Goal: Transaction & Acquisition: Purchase product/service

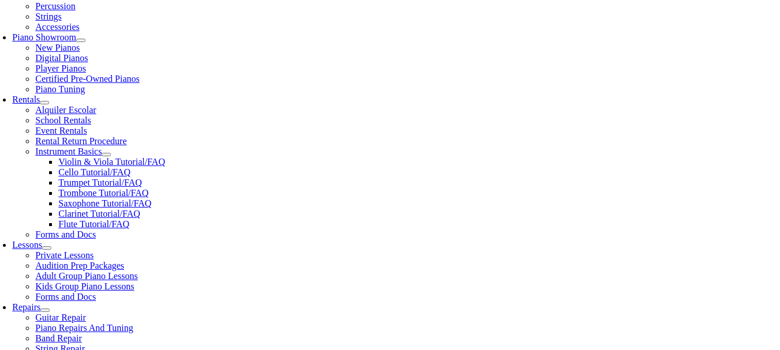
scroll to position [346, 0]
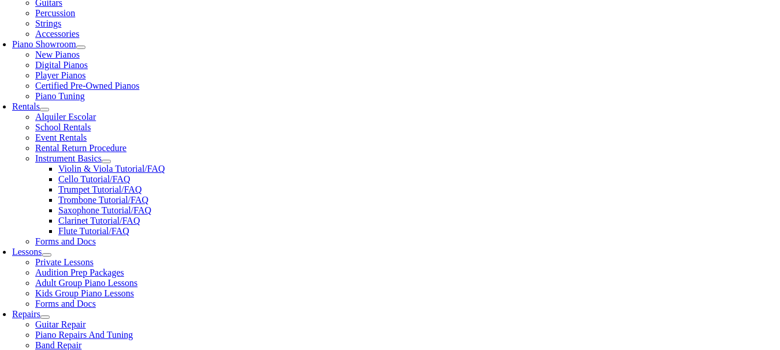
scroll to position [289, 0]
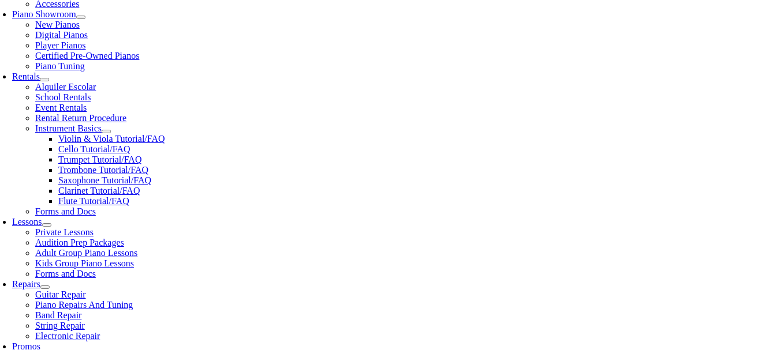
drag, startPoint x: 269, startPoint y: 205, endPoint x: 259, endPoint y: 213, distance: 13.2
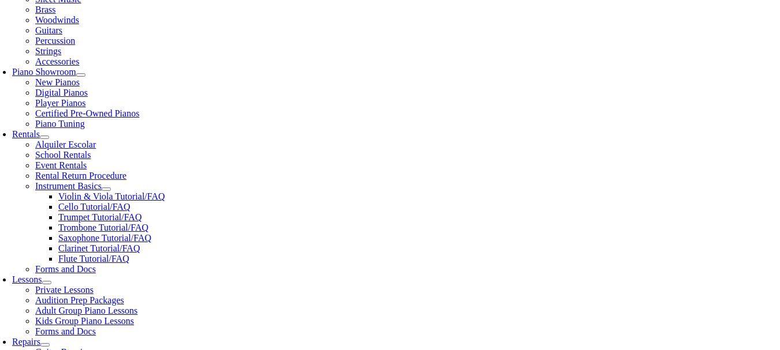
scroll to position [231, 0]
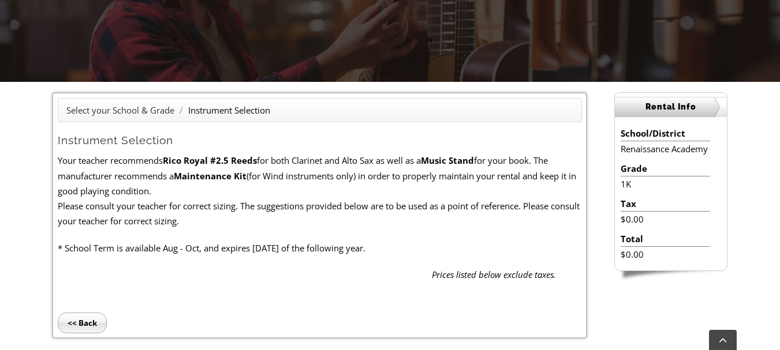
click at [84, 319] on input "<< Back" at bounding box center [82, 323] width 49 height 21
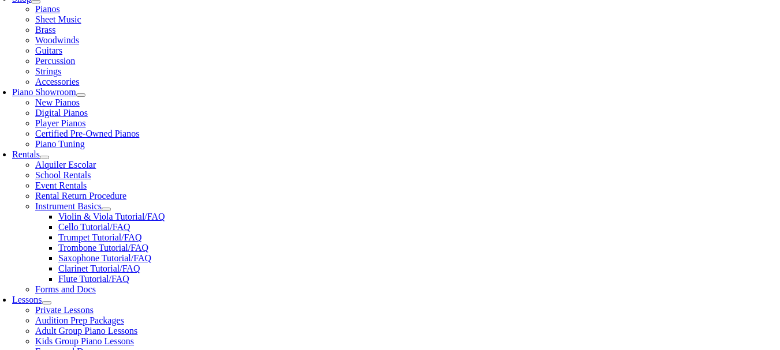
scroll to position [289, 0]
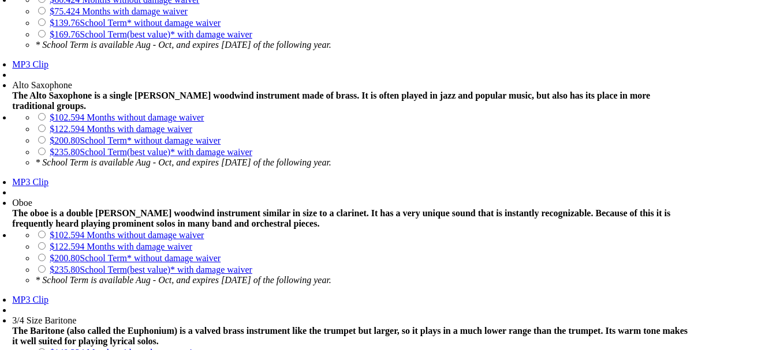
scroll to position [1443, 0]
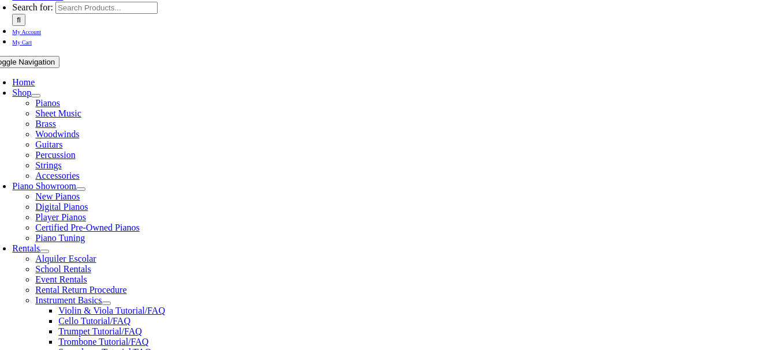
scroll to position [231, 0]
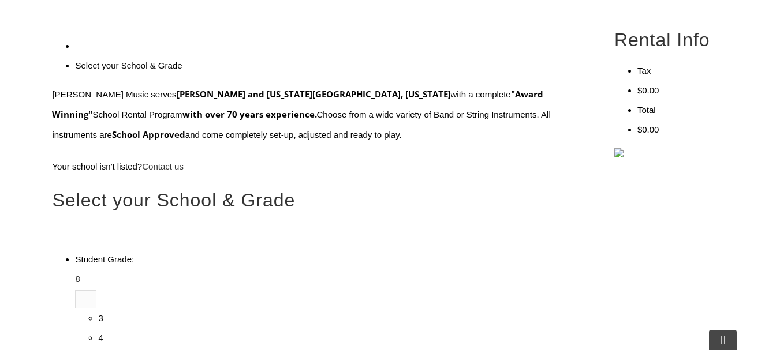
scroll to position [346, 0]
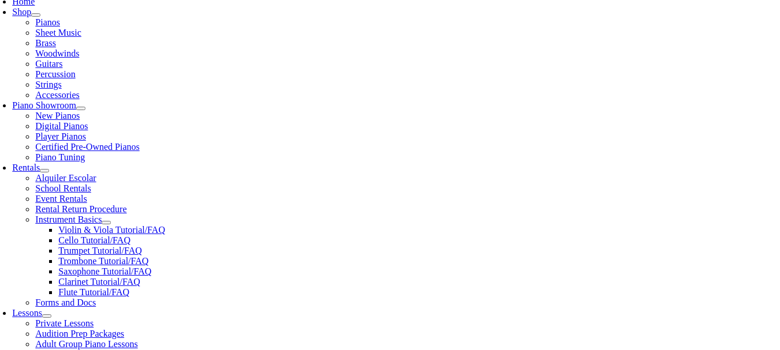
scroll to position [289, 0]
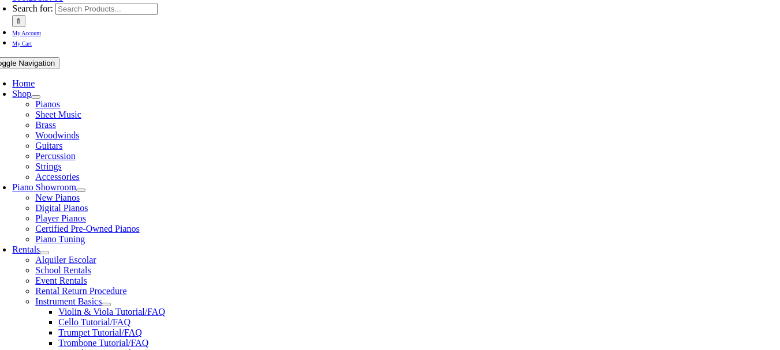
scroll to position [231, 0]
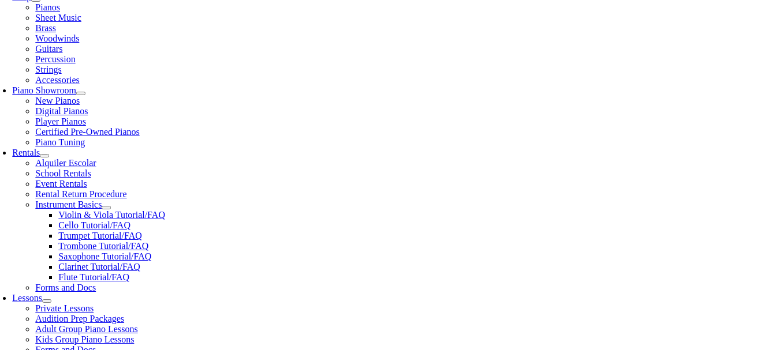
scroll to position [289, 0]
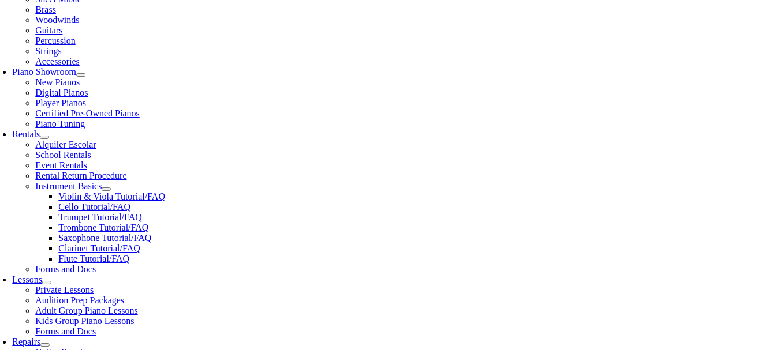
type input "ren"
